Goal: Information Seeking & Learning: Learn about a topic

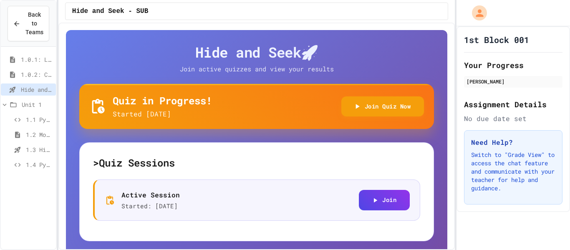
click at [30, 137] on span "1.2 More Python (using Turtle)" at bounding box center [39, 134] width 27 height 9
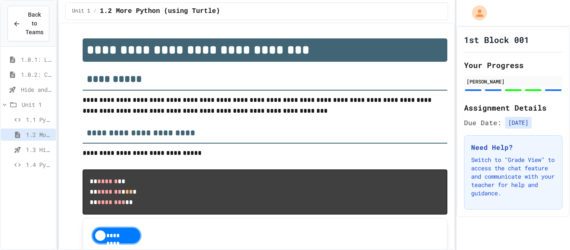
click at [33, 58] on span "1.0.1: Learning to Solve Hard Problems" at bounding box center [37, 59] width 32 height 9
